Goal: Task Accomplishment & Management: Use online tool/utility

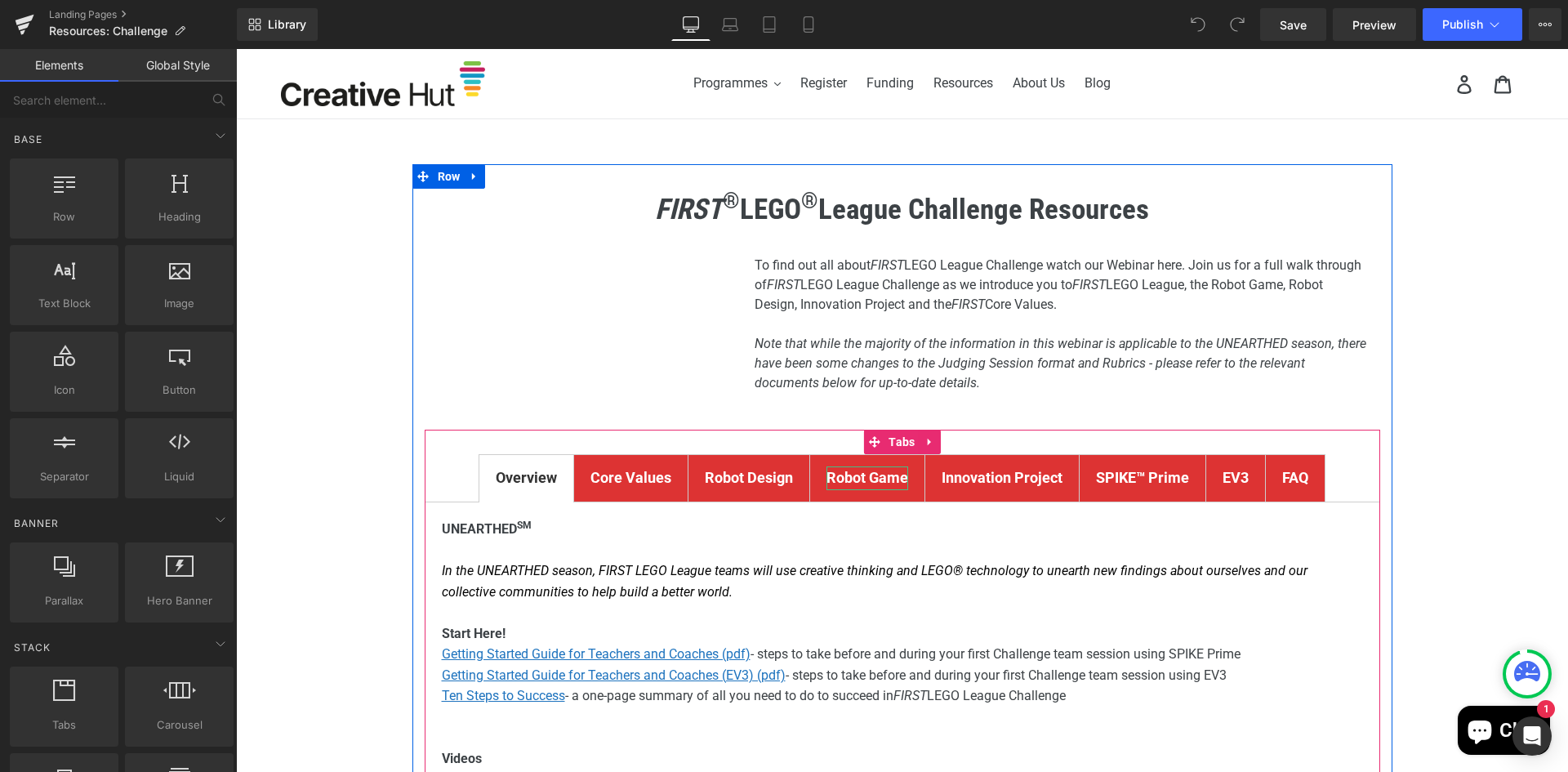
click at [859, 473] on strong "Robot Game" at bounding box center [867, 477] width 82 height 17
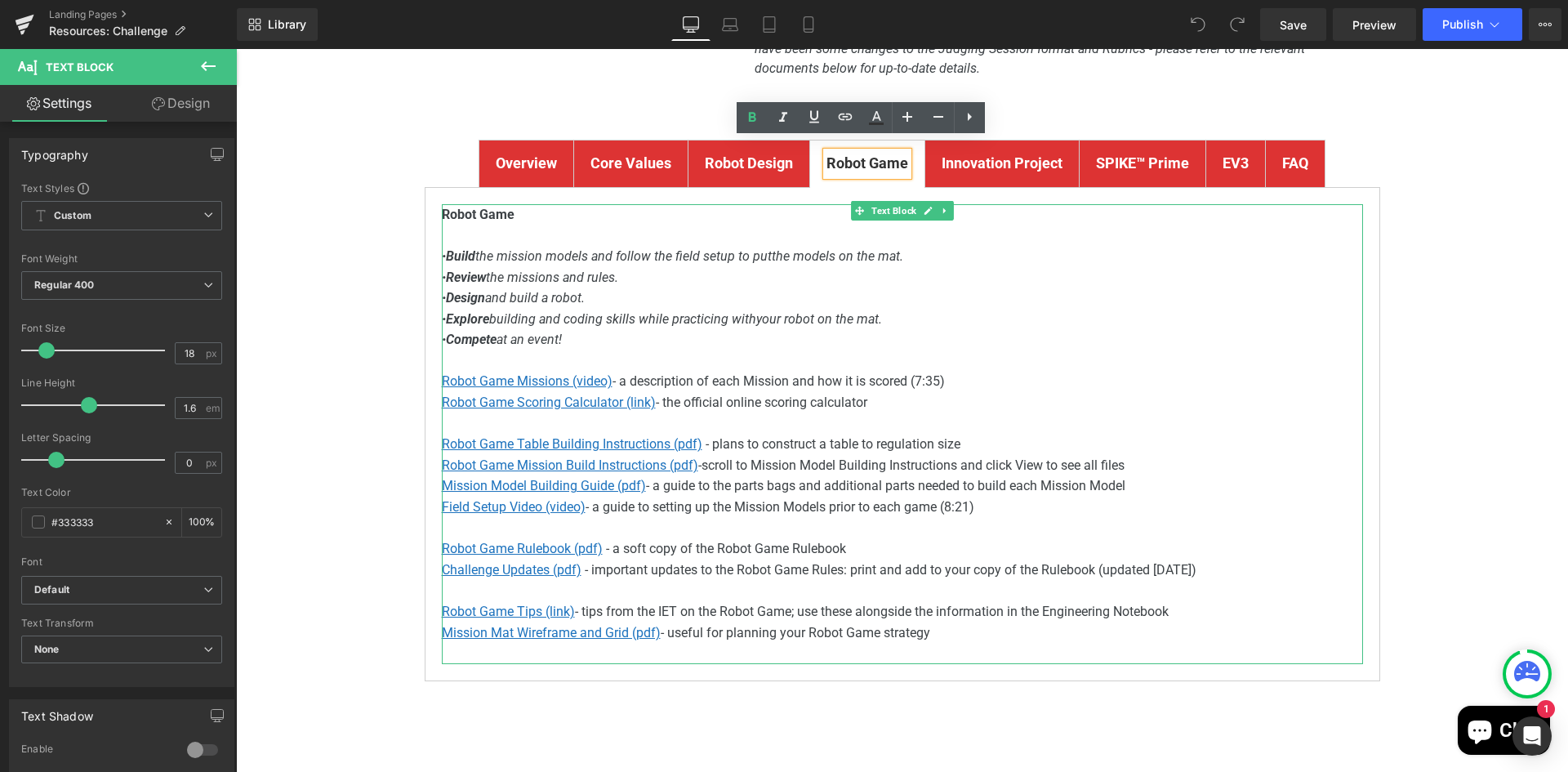
scroll to position [326, 0]
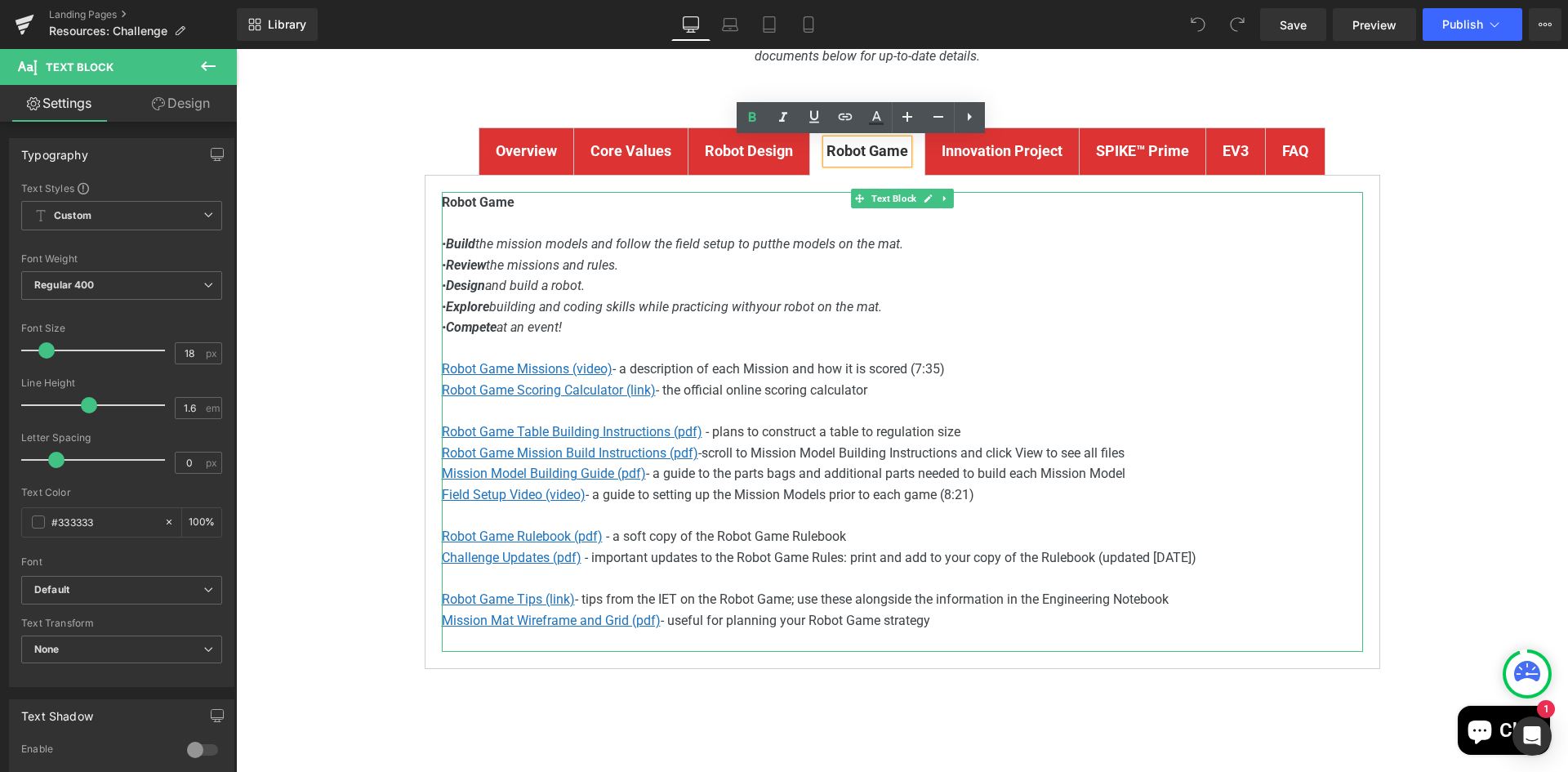
click at [1151, 557] on p "Challenge Updates (pdf) - important updates to the Robot Game Rules: print and …" at bounding box center [903, 558] width 922 height 21
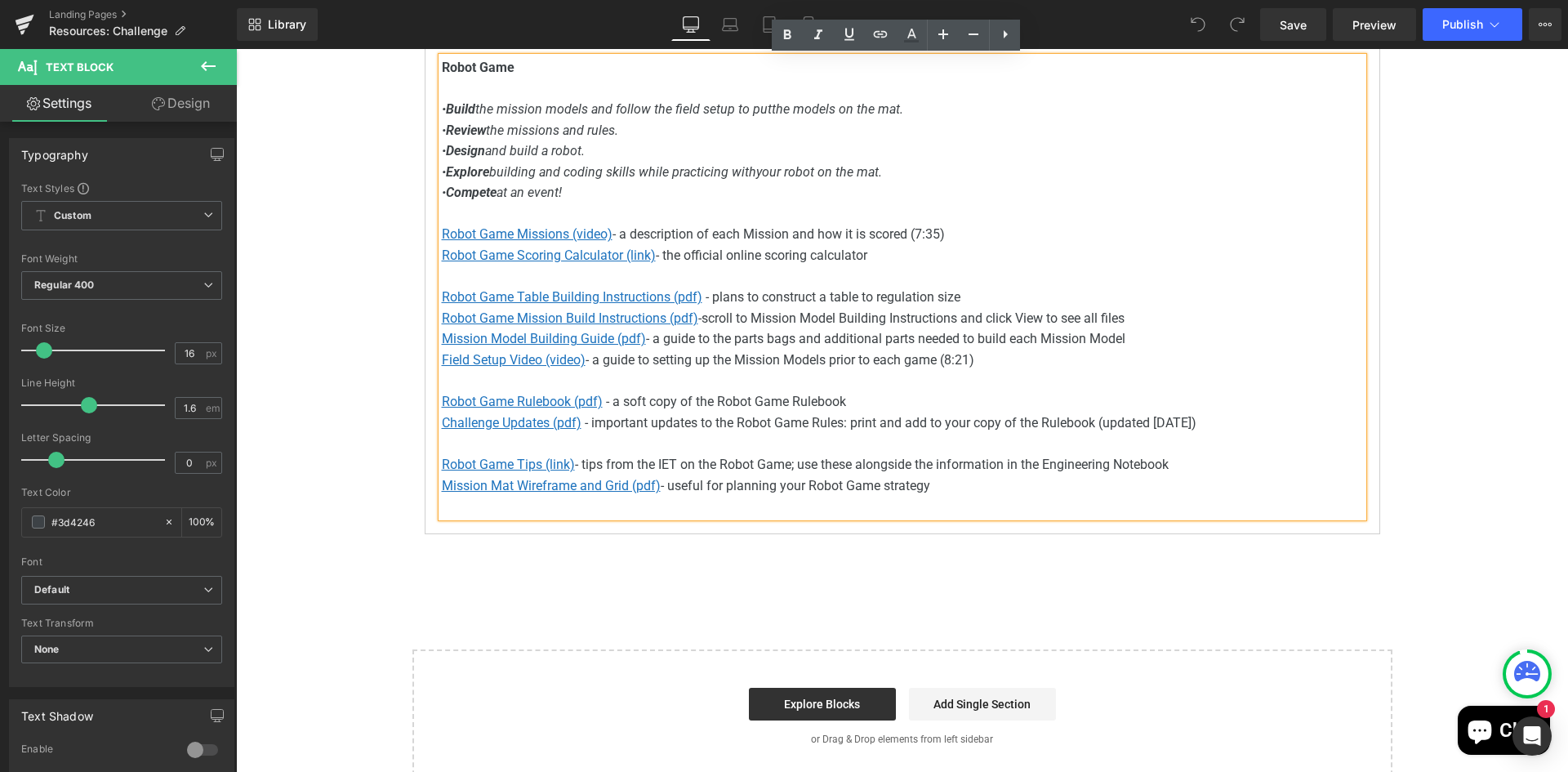
scroll to position [490, 0]
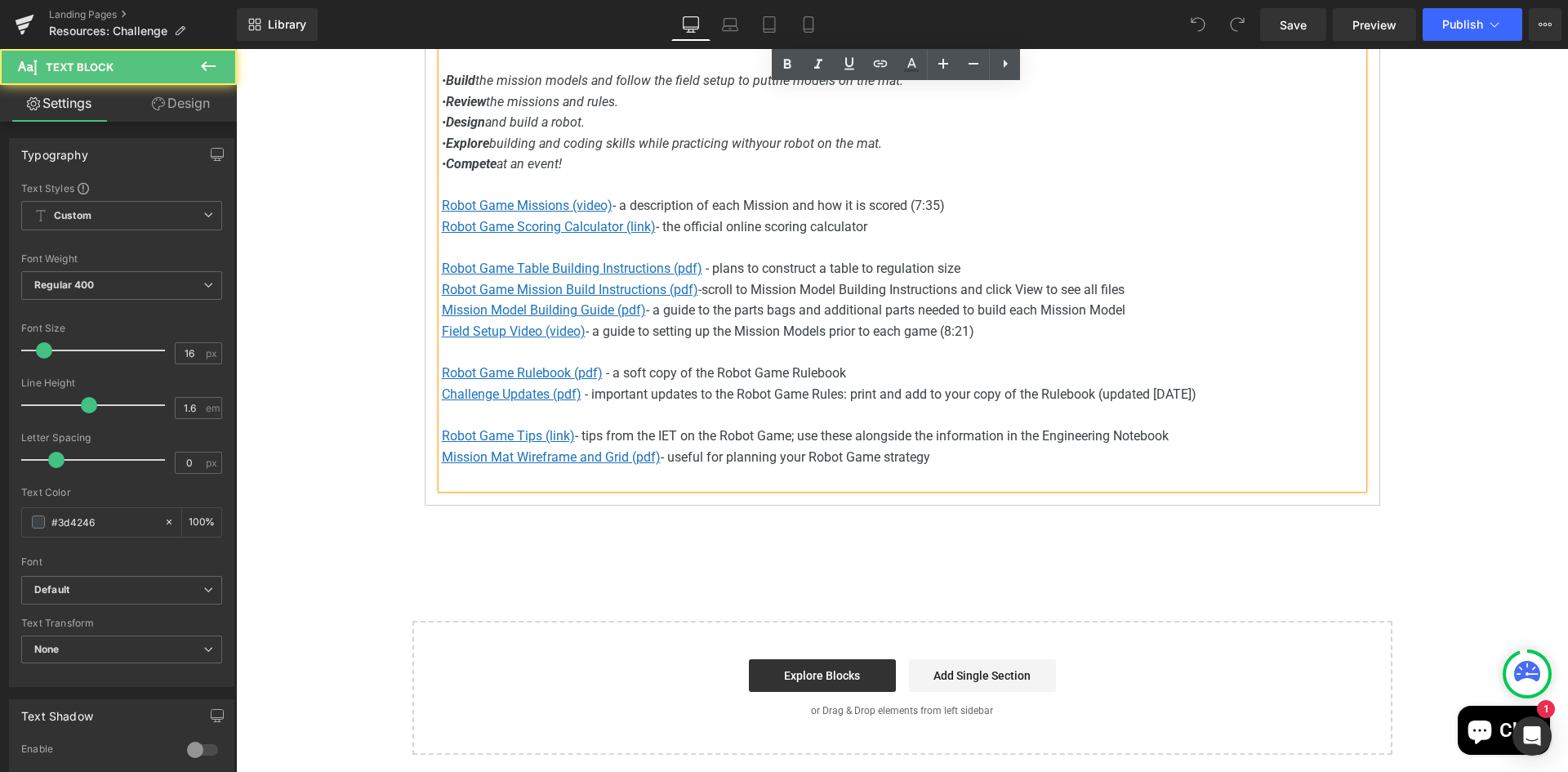
click at [1155, 389] on p "Challenge Updates (pdf) - important updates to the Robot Game Rules: print and …" at bounding box center [903, 395] width 922 height 21
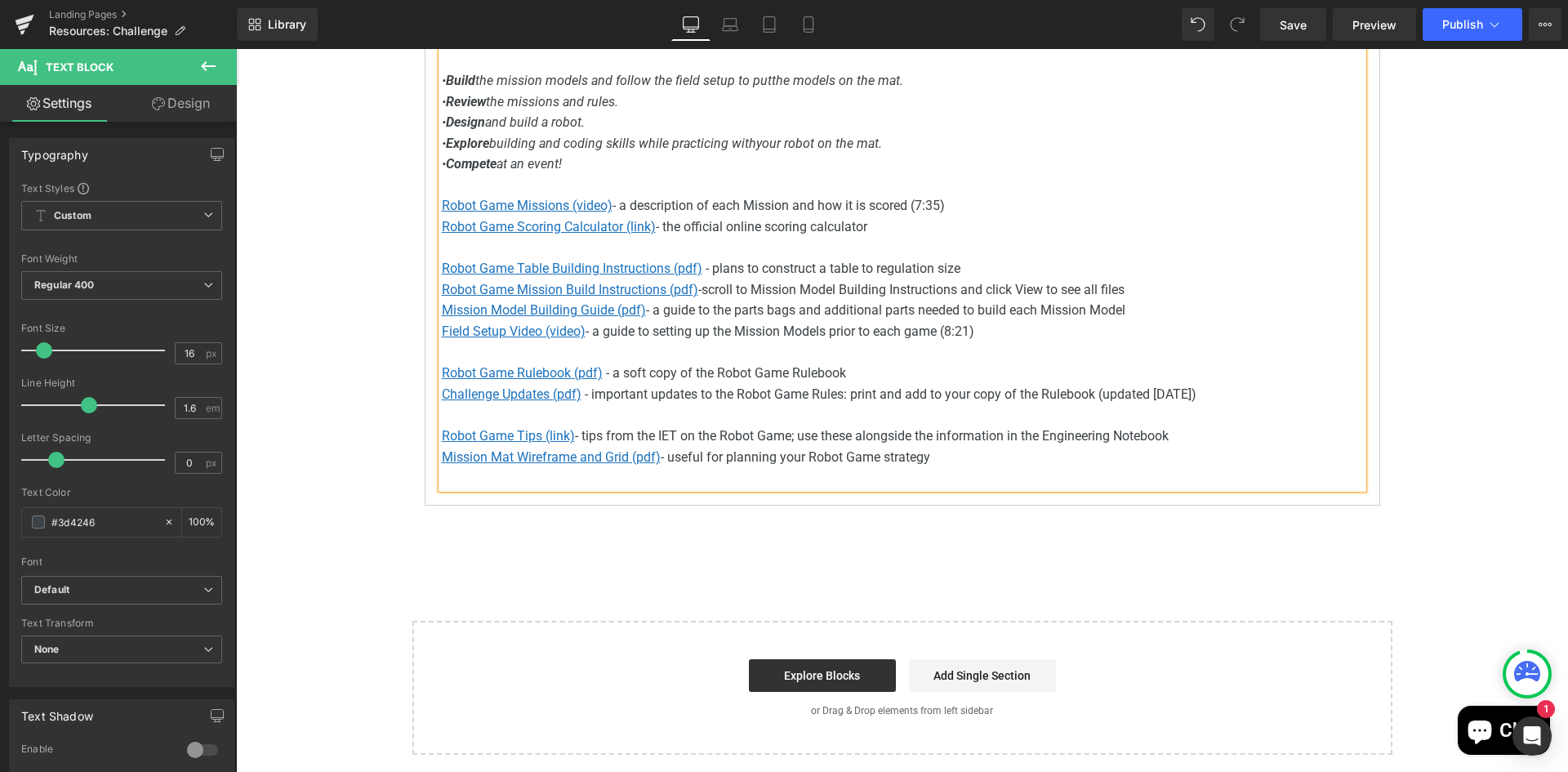
drag, startPoint x: 1273, startPoint y: 393, endPoint x: 1149, endPoint y: 399, distance: 124.1
click at [1149, 399] on p "Challenge Updates (pdf) - important updates to the Robot Game Rules: print and …" at bounding box center [903, 395] width 922 height 21
copy p "[DATE]"
click at [1474, 374] on div "FIRST ® LEGO ® League Challenge Resources Heading Youtube To find out all about…" at bounding box center [902, 214] width 1332 height 1080
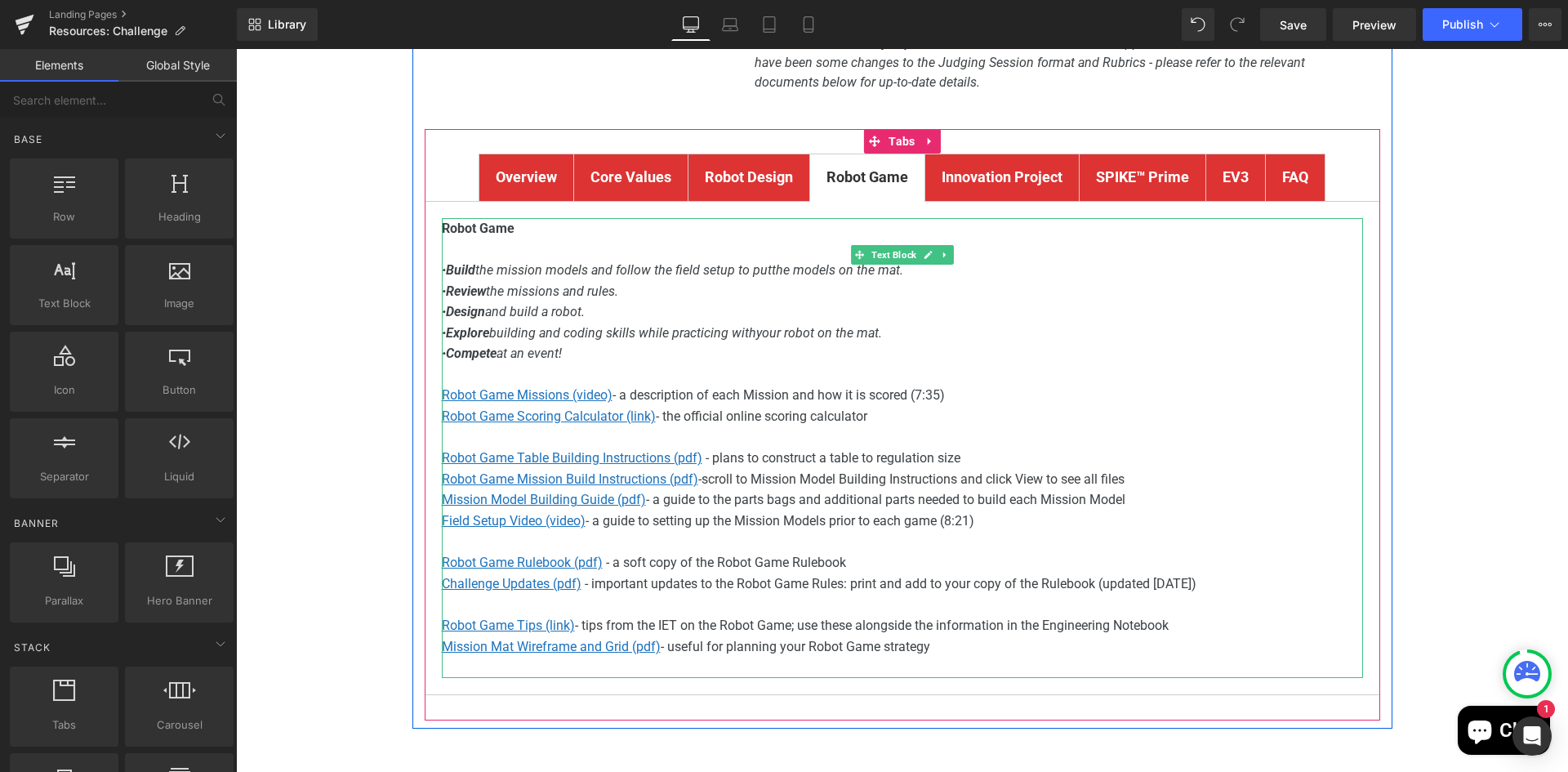
scroll to position [82, 0]
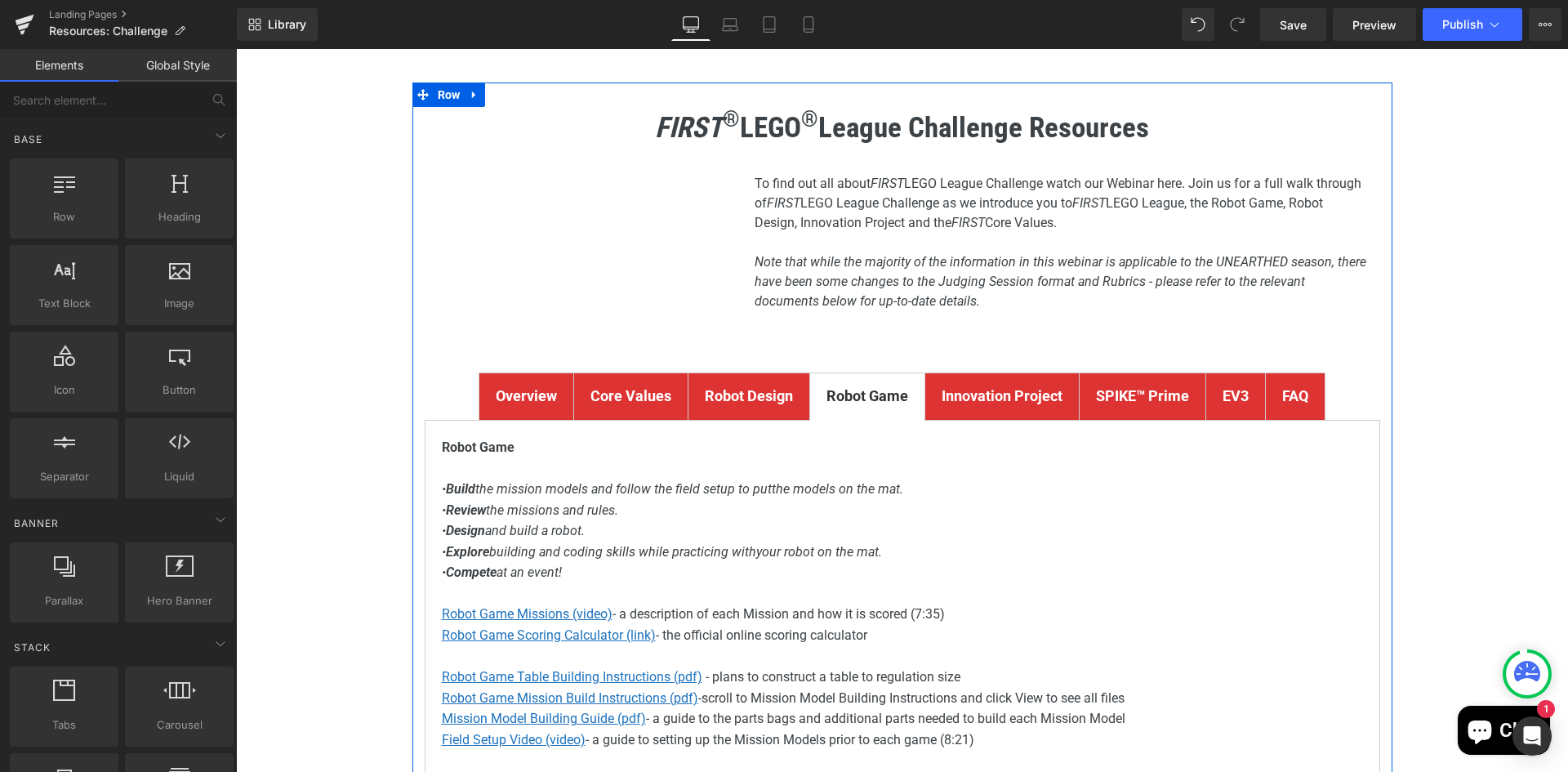
click at [498, 393] on strong "Overview" at bounding box center [526, 396] width 61 height 17
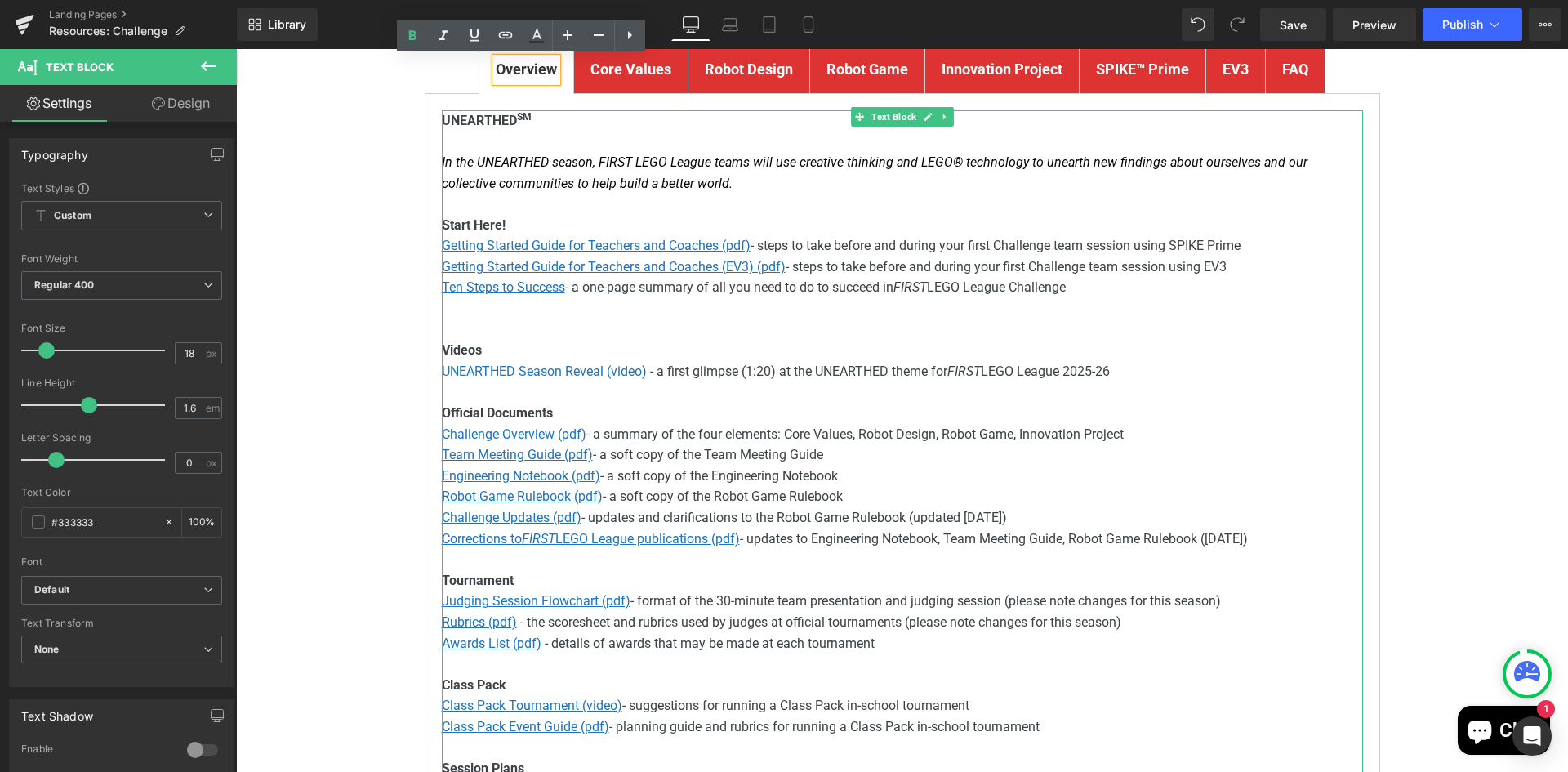
scroll to position [490, 0]
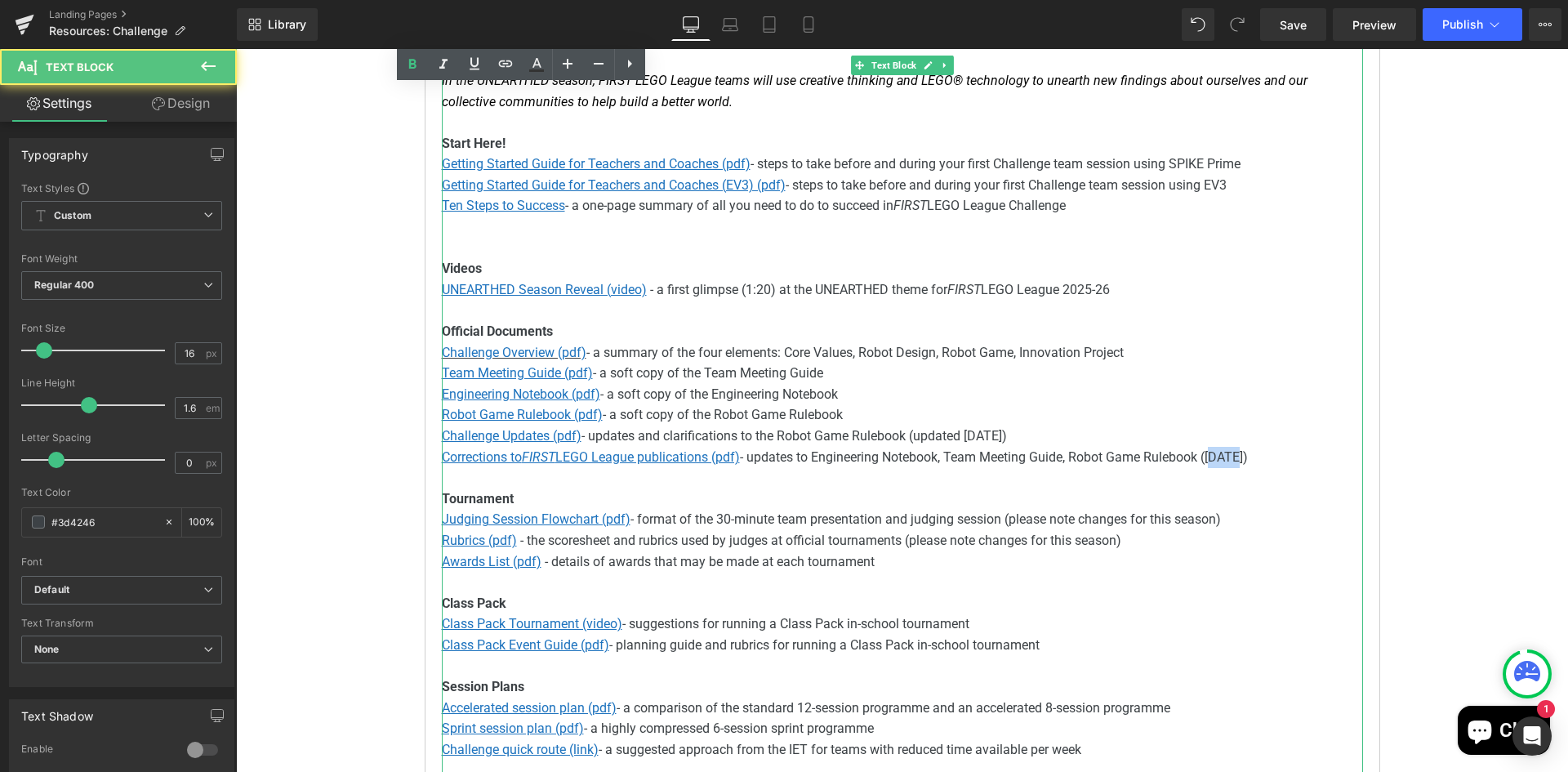
drag, startPoint x: 1215, startPoint y: 457, endPoint x: 1235, endPoint y: 461, distance: 20.4
click at [1235, 461] on span "- updates to Engineering Notebook, Team Meeting Guide, Robot Game Rulebook ([DA…" at bounding box center [994, 457] width 508 height 15
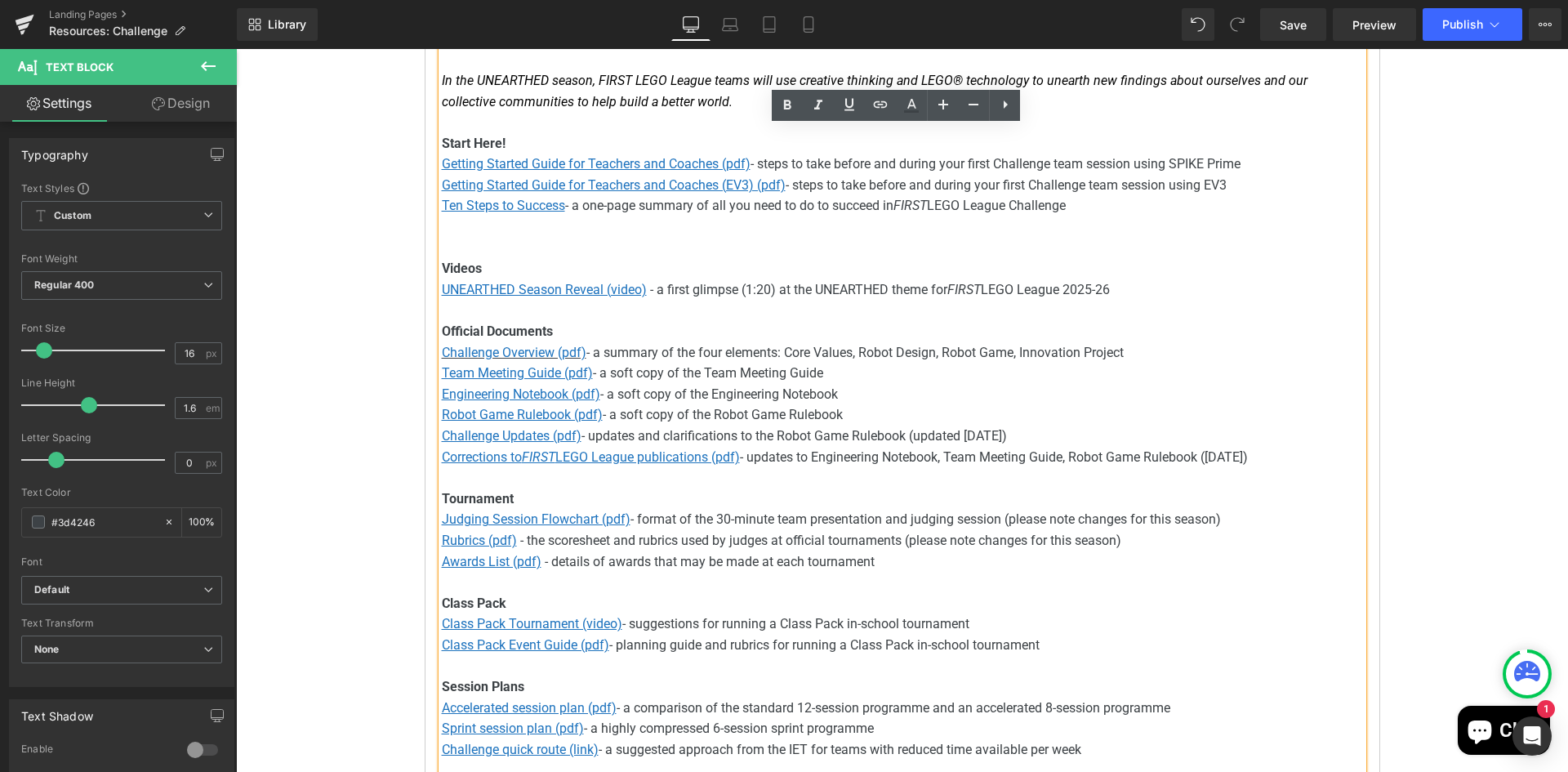
click at [1248, 464] on span "- updates to Engineering Notebook, Team Meeting Guide, Robot Game Rulebook ([DA…" at bounding box center [994, 457] width 508 height 15
drag, startPoint x: 965, startPoint y: 431, endPoint x: 1060, endPoint y: 435, distance: 95.1
click at [1007, 435] on span "- updates and clarifications to the Robot Game Rulebook (updated [DATE])" at bounding box center [794, 436] width 425 height 15
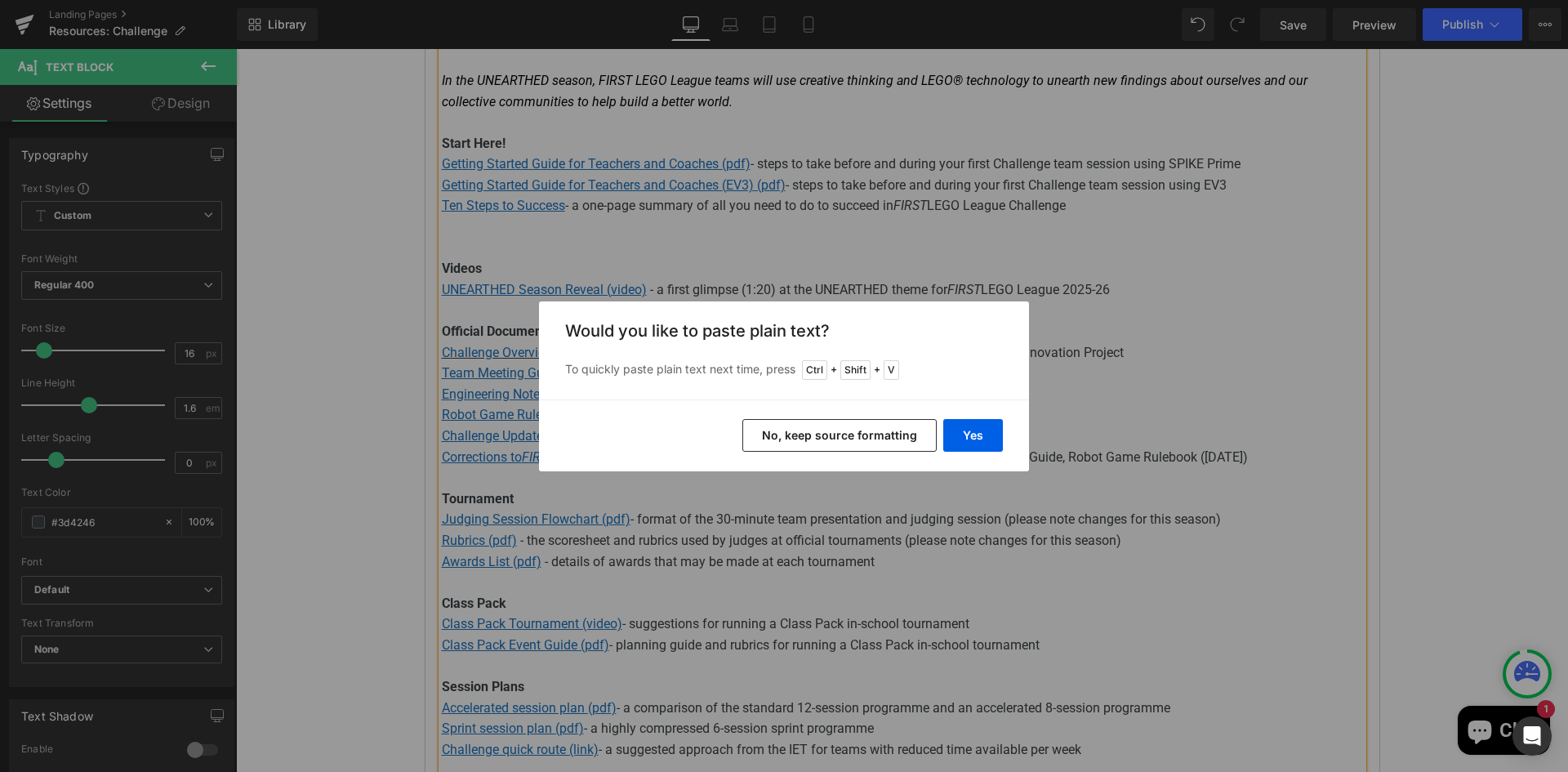
click at [856, 431] on button "No, keep source formatting" at bounding box center [839, 435] width 194 height 33
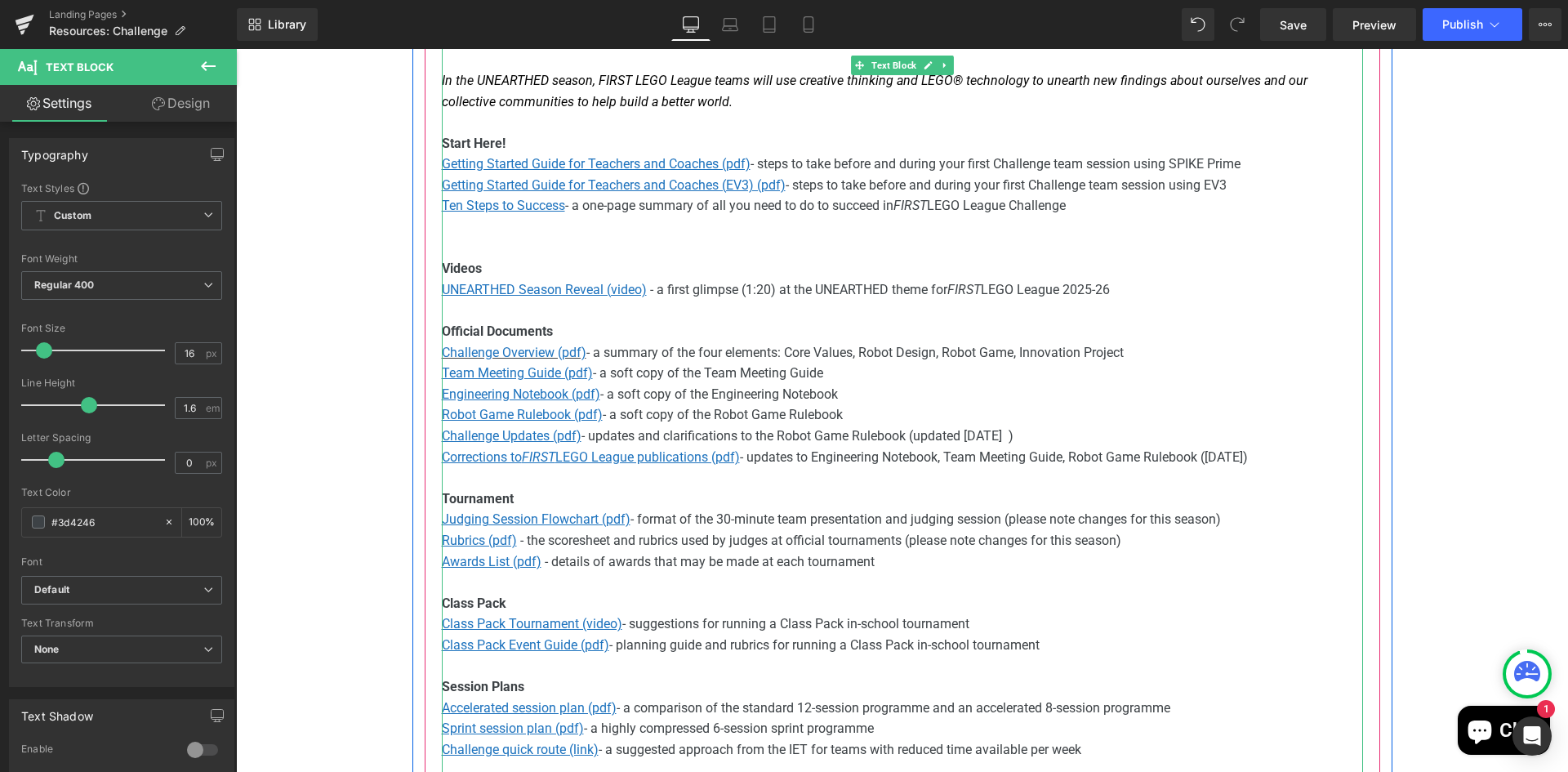
drag, startPoint x: 959, startPoint y: 433, endPoint x: 981, endPoint y: 439, distance: 22.8
click at [960, 433] on span "- updates and clarifications to the Robot Game Rulebook (updated" at bounding box center [771, 436] width 379 height 15
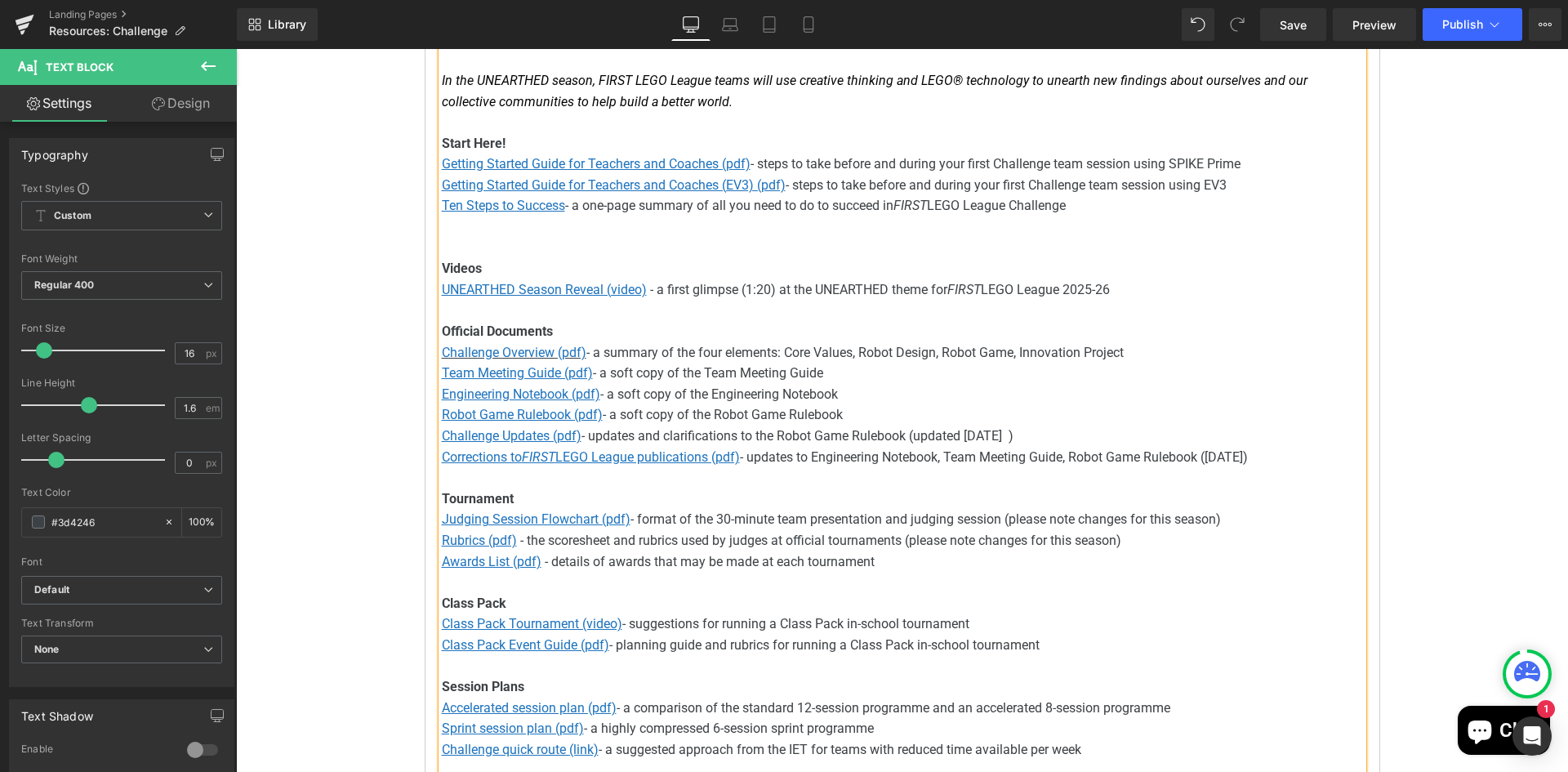
click at [1014, 433] on span ")" at bounding box center [1011, 436] width 5 height 15
click at [1445, 17] on button "Publish" at bounding box center [1473, 25] width 100 height 33
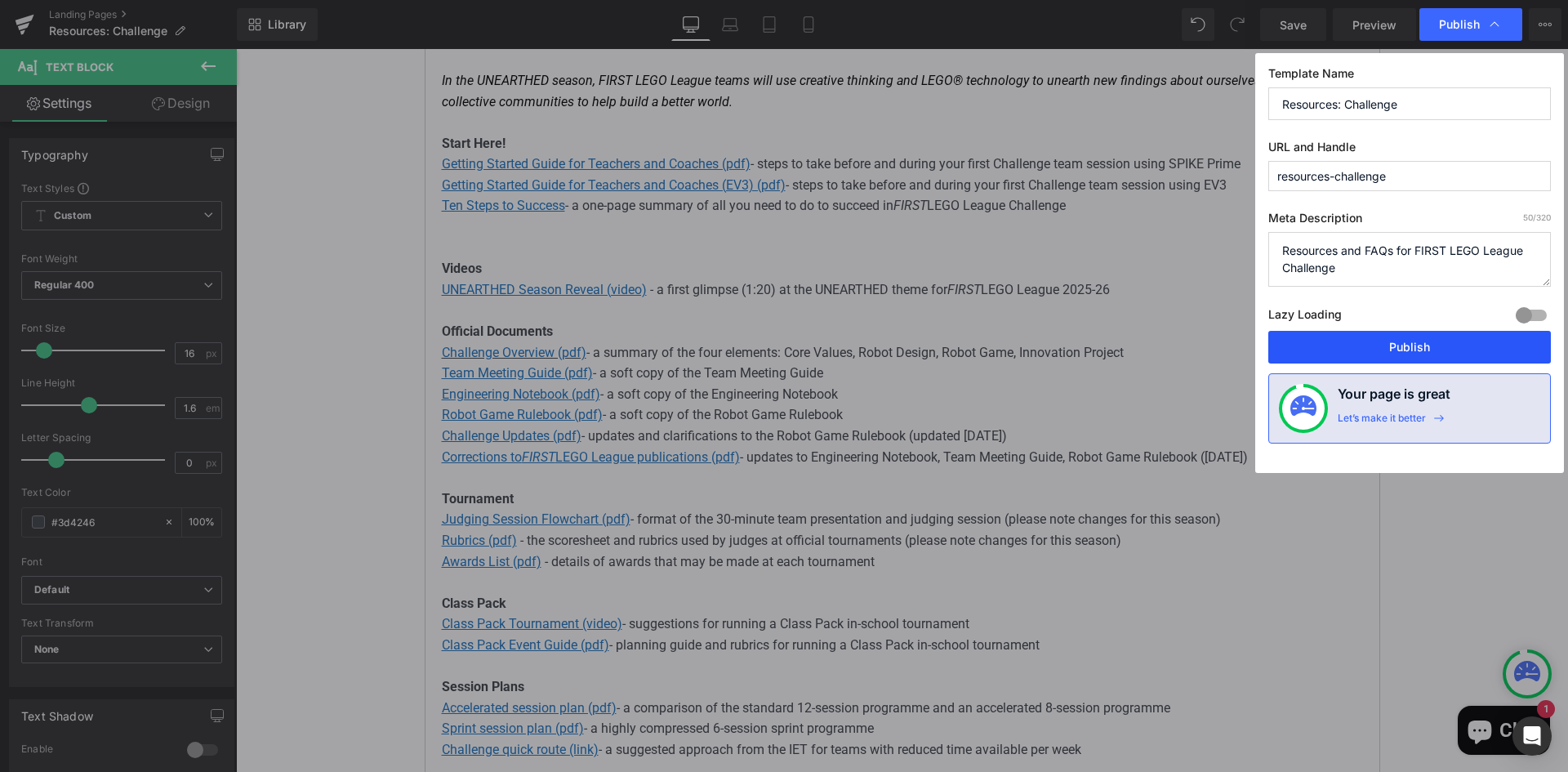
drag, startPoint x: 1431, startPoint y: 350, endPoint x: 796, endPoint y: 264, distance: 640.8
click at [1431, 350] on button "Publish" at bounding box center [1410, 348] width 282 height 33
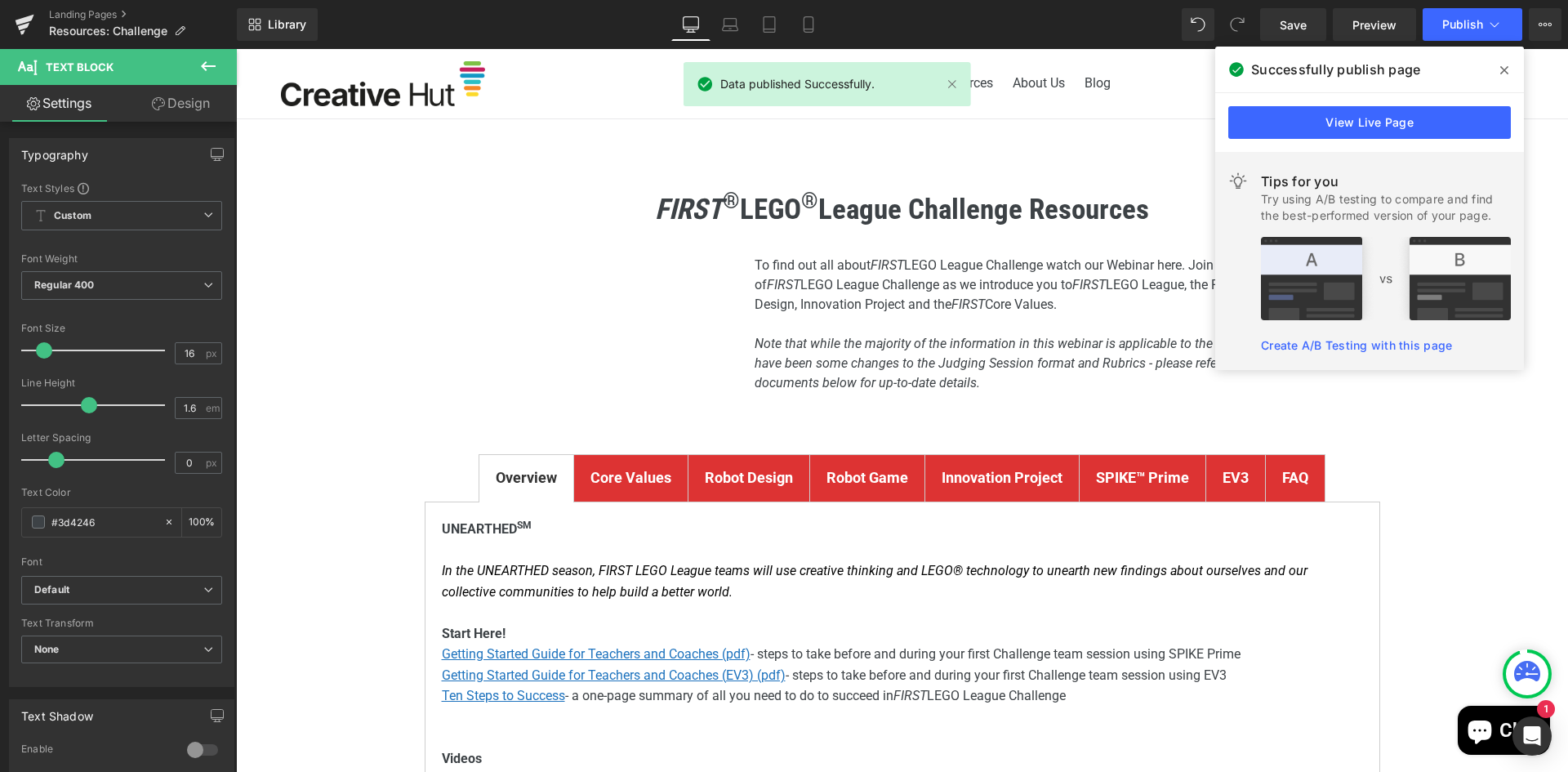
click at [1504, 64] on icon at bounding box center [1505, 70] width 9 height 13
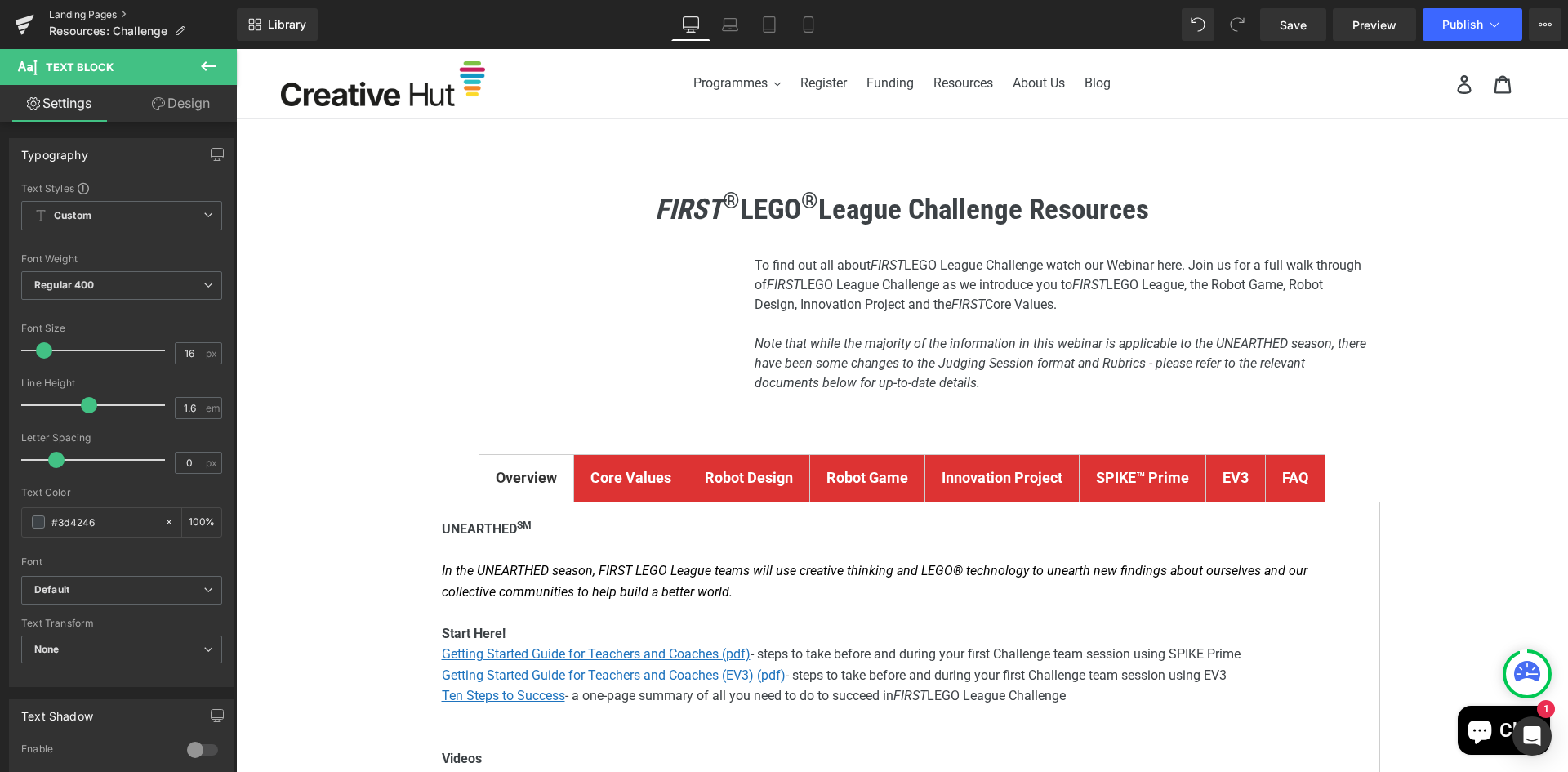
click at [72, 9] on link "Landing Pages" at bounding box center [143, 15] width 188 height 13
